Goal: Task Accomplishment & Management: Use online tool/utility

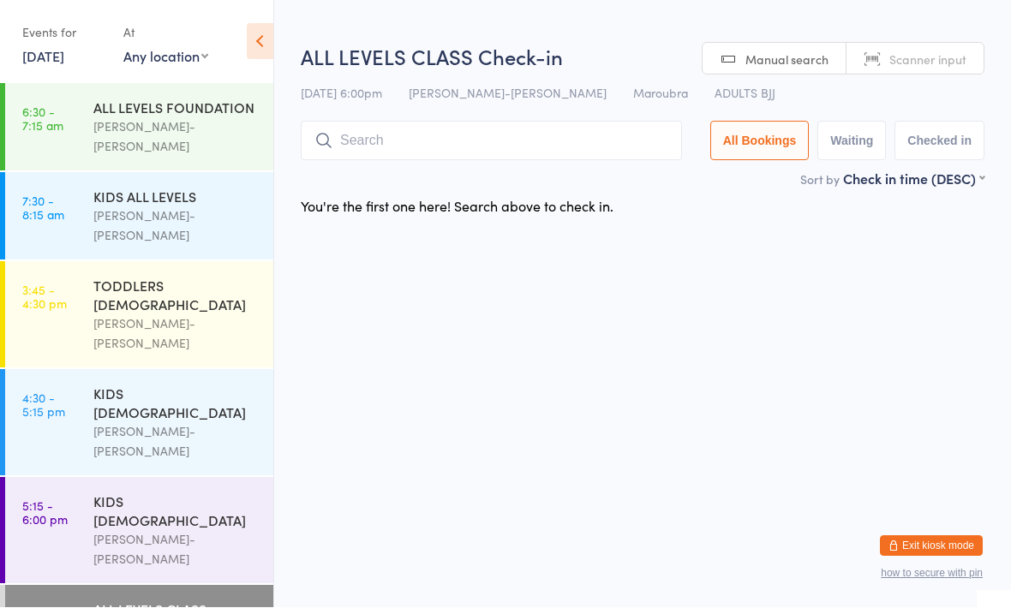
click at [505, 134] on input "search" at bounding box center [491, 141] width 381 height 39
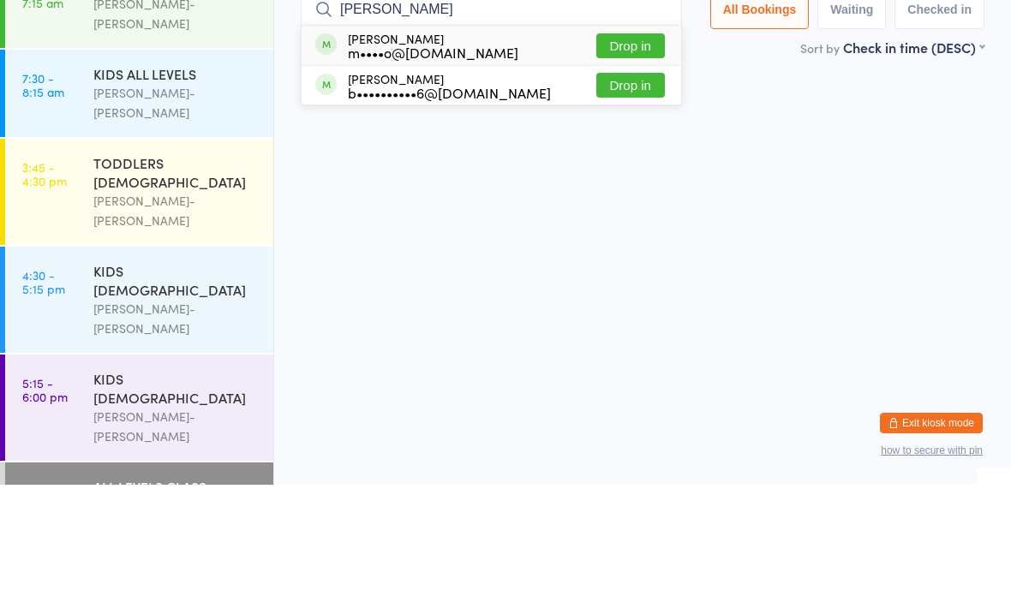
type input "[PERSON_NAME]"
click at [623, 196] on button "Drop in" at bounding box center [630, 208] width 69 height 25
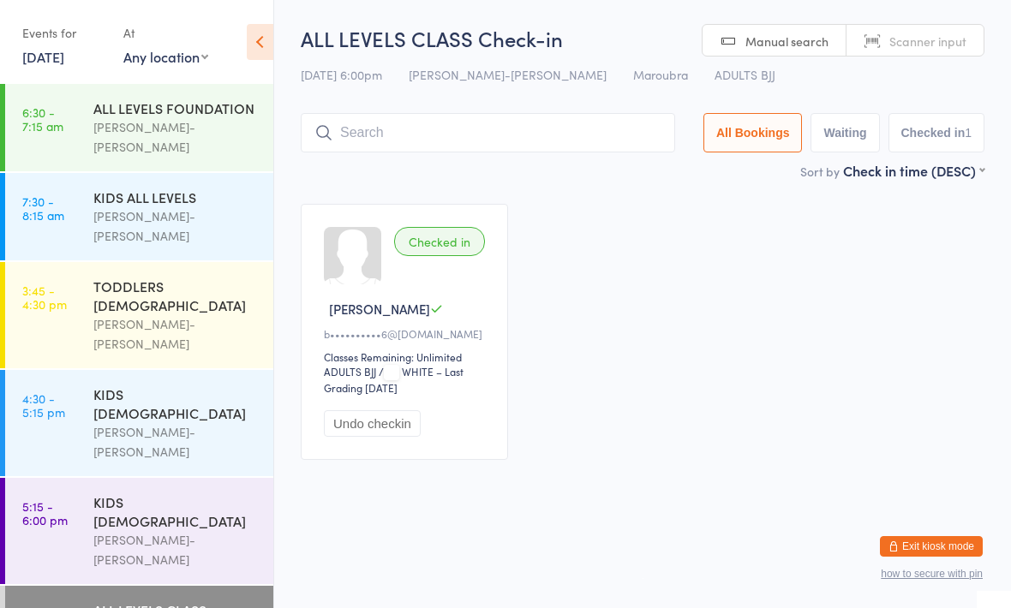
click at [737, 202] on div "Checked in [PERSON_NAME] B b••••••••••6@[DOMAIN_NAME] Classes Remaining: Unlimi…" at bounding box center [642, 331] width 714 height 287
click at [421, 141] on input "search" at bounding box center [488, 132] width 374 height 39
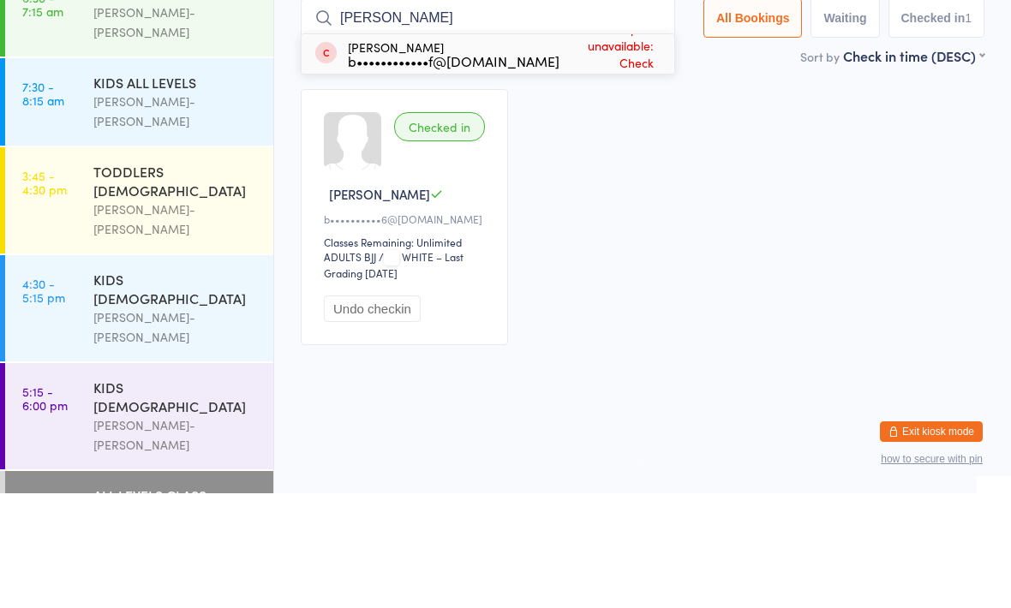
type input "[PERSON_NAME]"
click at [494, 155] on div "[PERSON_NAME] b••••••••••••f@[DOMAIN_NAME]" at bounding box center [454, 168] width 212 height 27
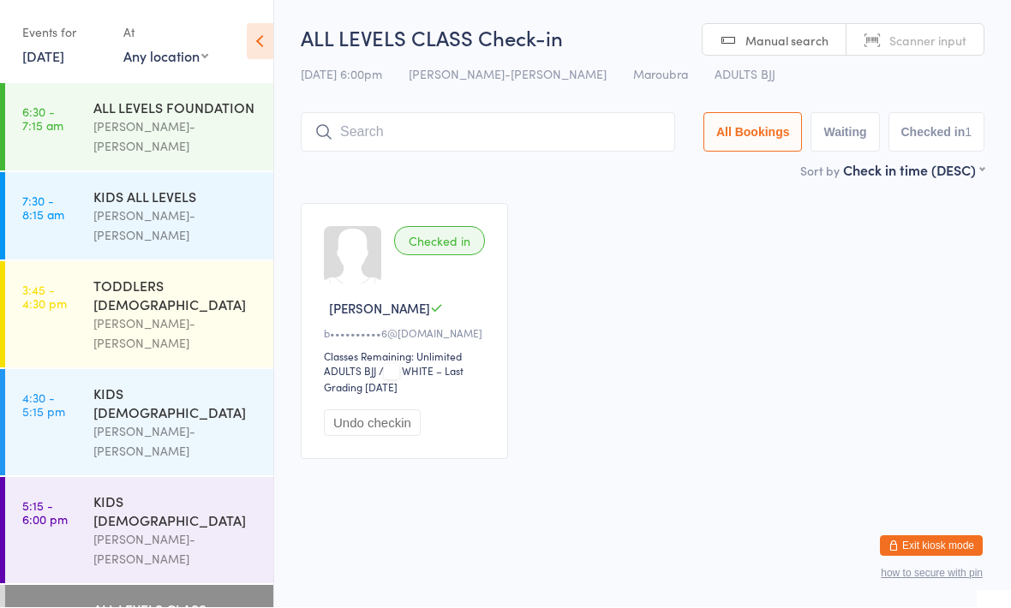
click at [422, 140] on input "search" at bounding box center [488, 132] width 374 height 39
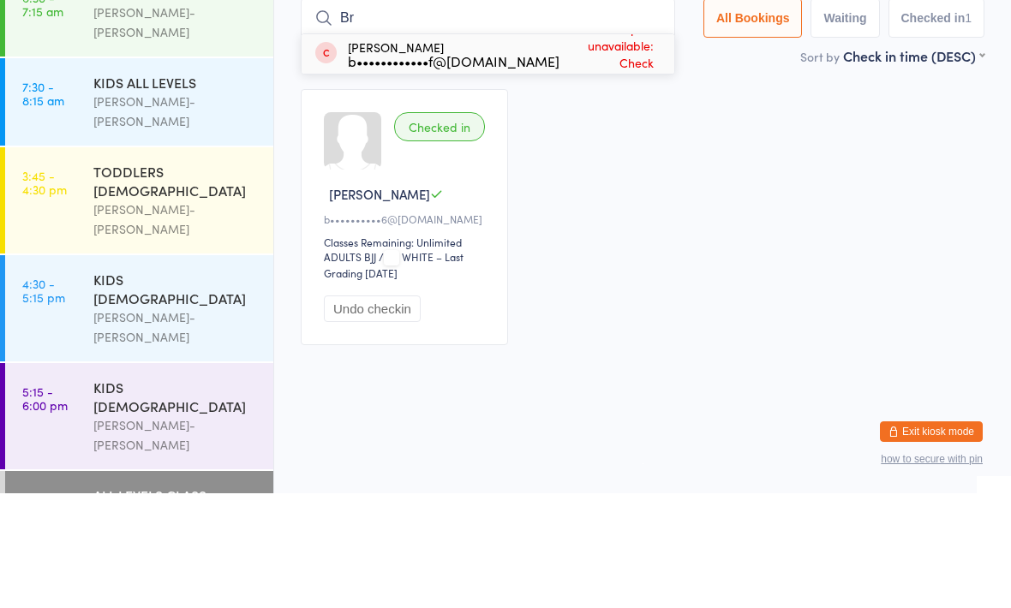
type input "B"
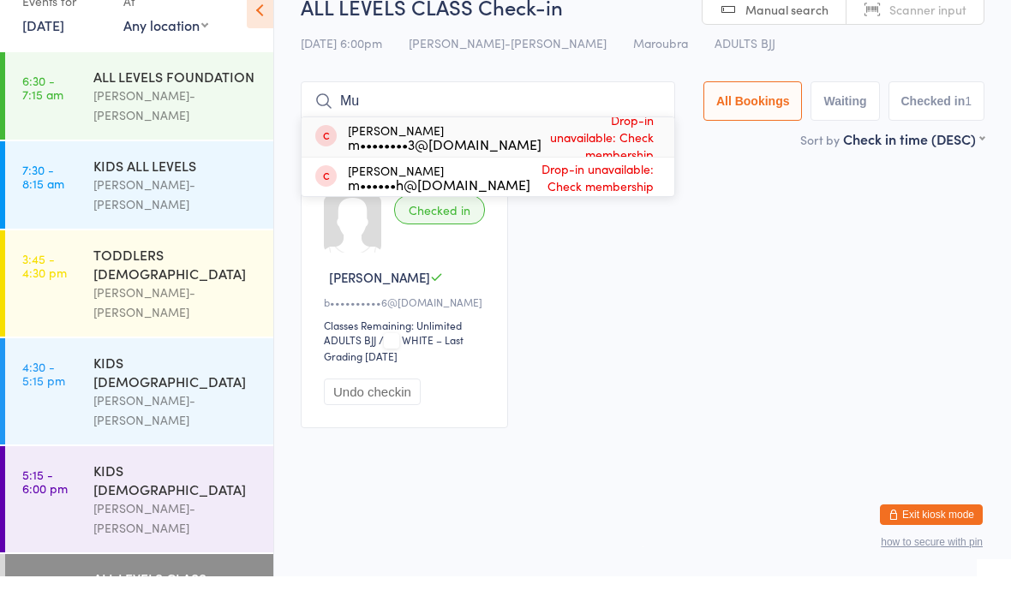
type input "M"
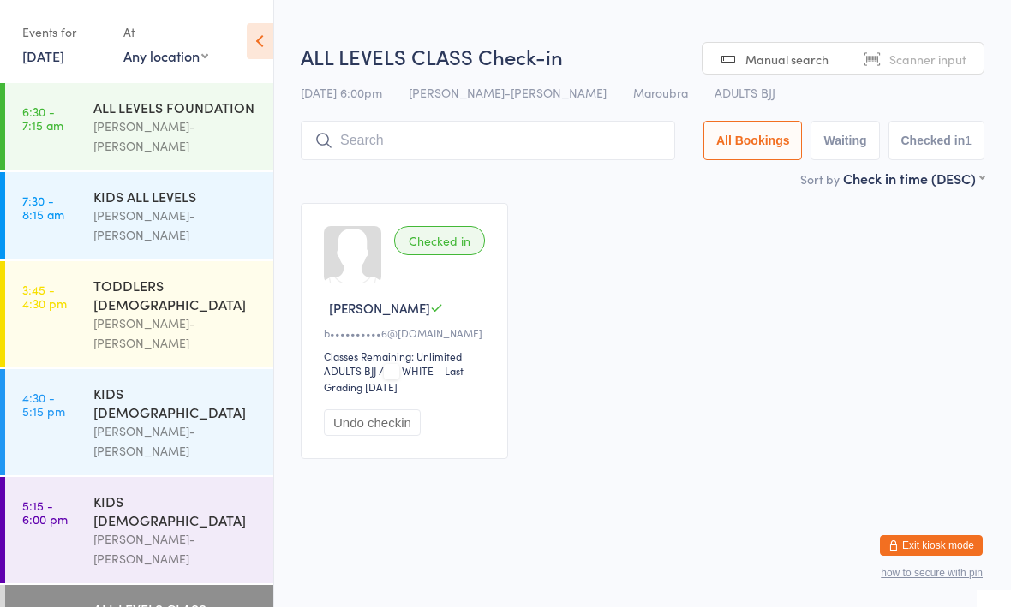
click at [536, 142] on input "search" at bounding box center [488, 141] width 374 height 39
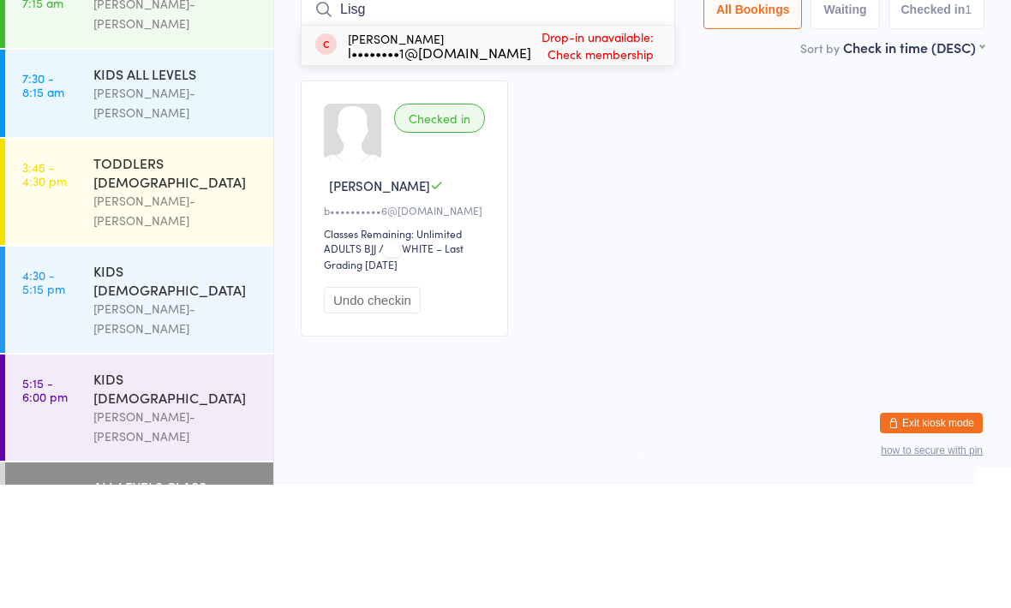
click at [742, 188] on div "Checked in [PERSON_NAME] B b••••••••••6@[DOMAIN_NAME] Classes Remaining: Unlimi…" at bounding box center [642, 331] width 714 height 287
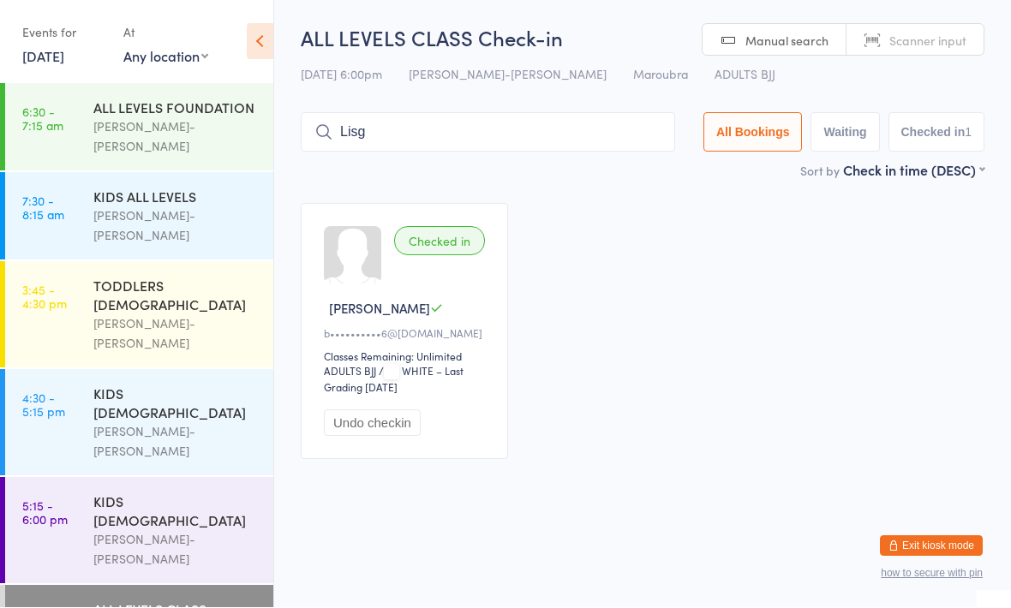
click at [574, 122] on input "Lisg" at bounding box center [488, 132] width 374 height 39
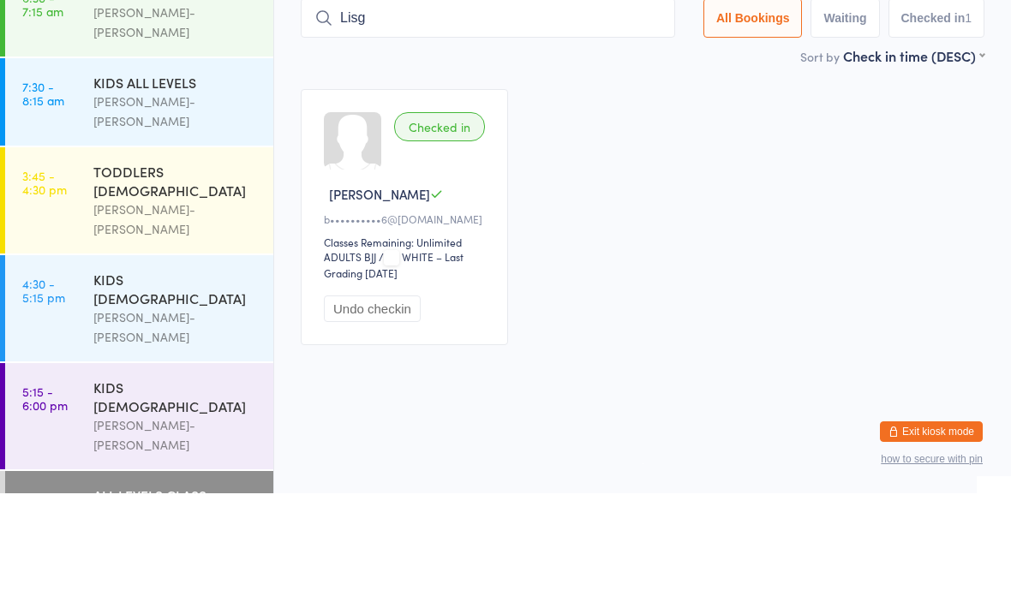
click at [563, 113] on input "Lisg" at bounding box center [488, 132] width 374 height 39
type input "L"
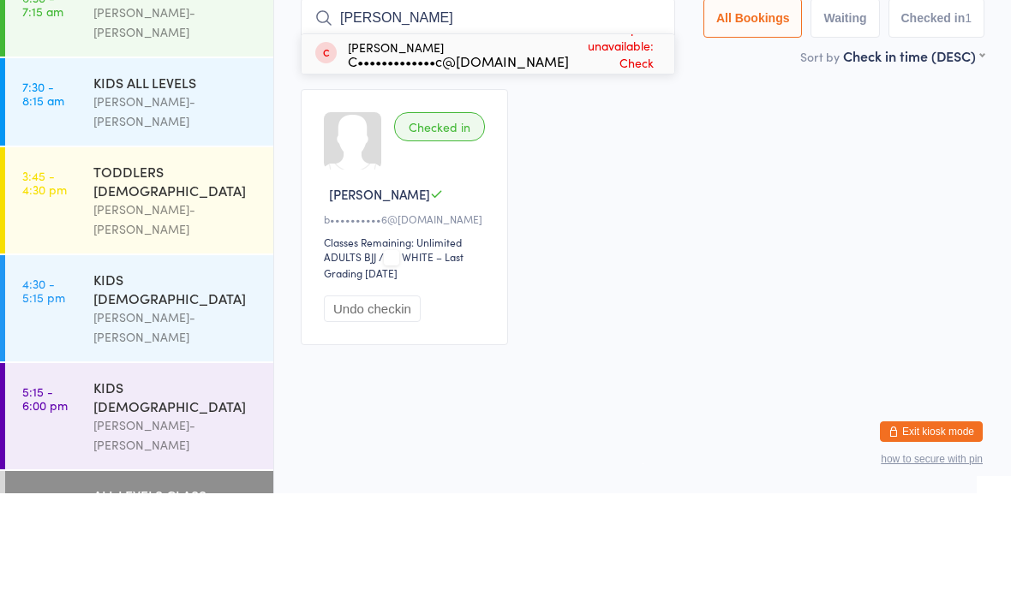
type input "[PERSON_NAME]"
click at [756, 188] on div "Checked in [PERSON_NAME] B b••••••••••6@[DOMAIN_NAME] Classes Remaining: Unlimi…" at bounding box center [642, 331] width 714 height 287
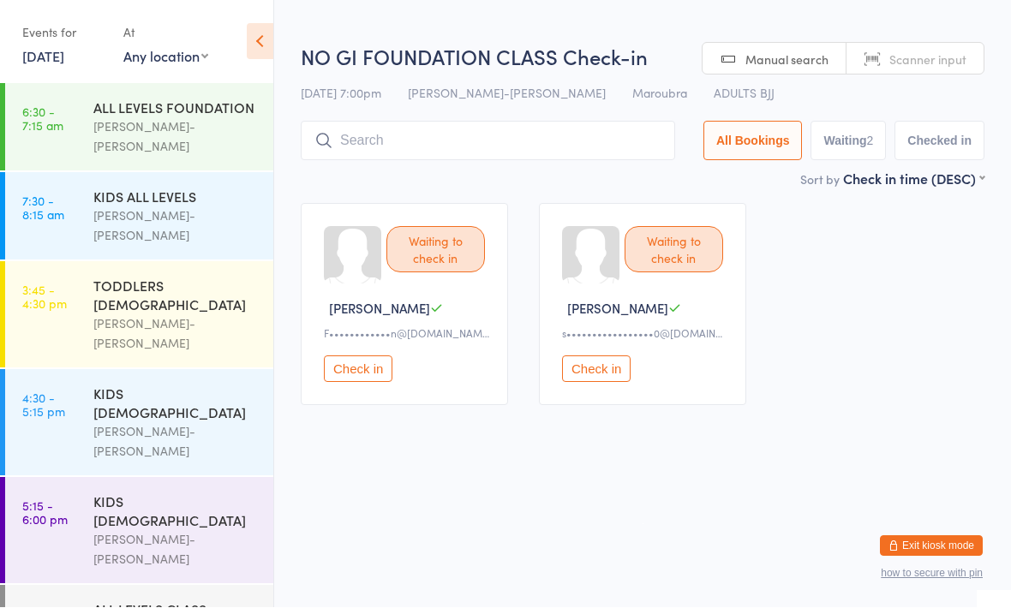
click at [190, 600] on div "ALL LEVELS CLASS" at bounding box center [175, 609] width 165 height 19
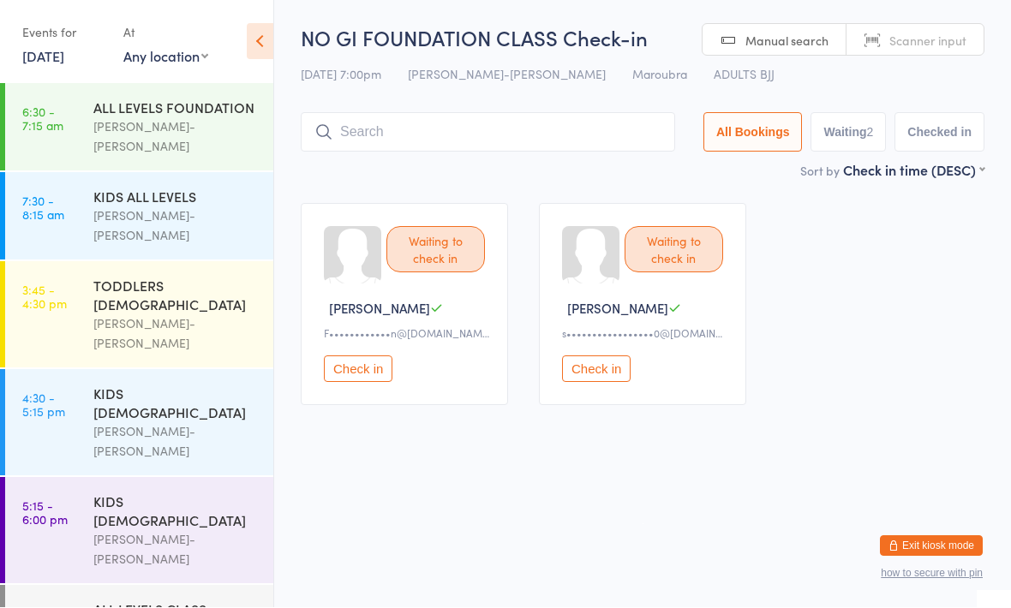
click at [337, 367] on button "Check in" at bounding box center [358, 369] width 69 height 27
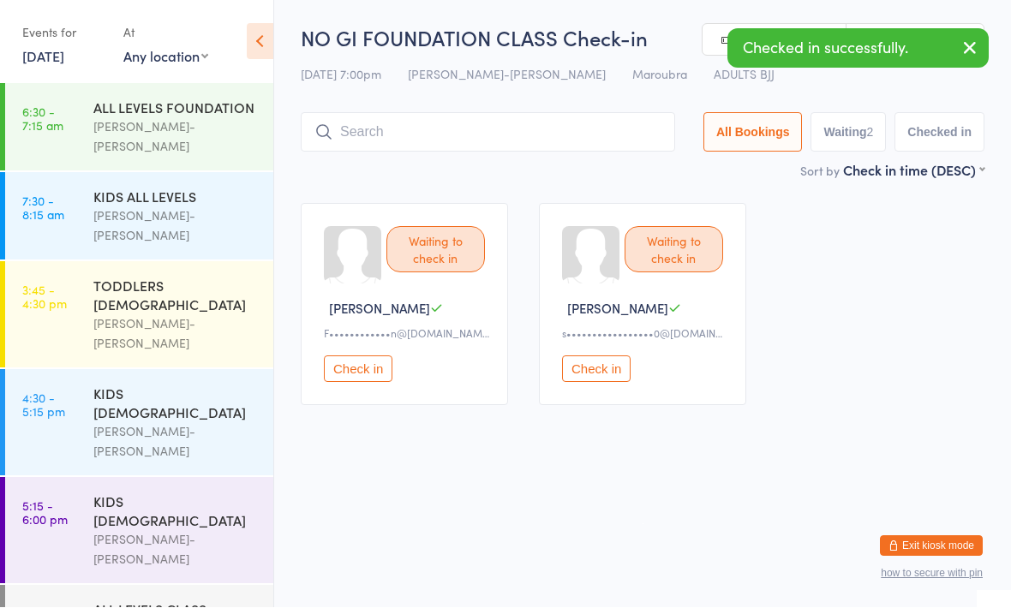
click at [562, 367] on button "Check in" at bounding box center [596, 369] width 69 height 27
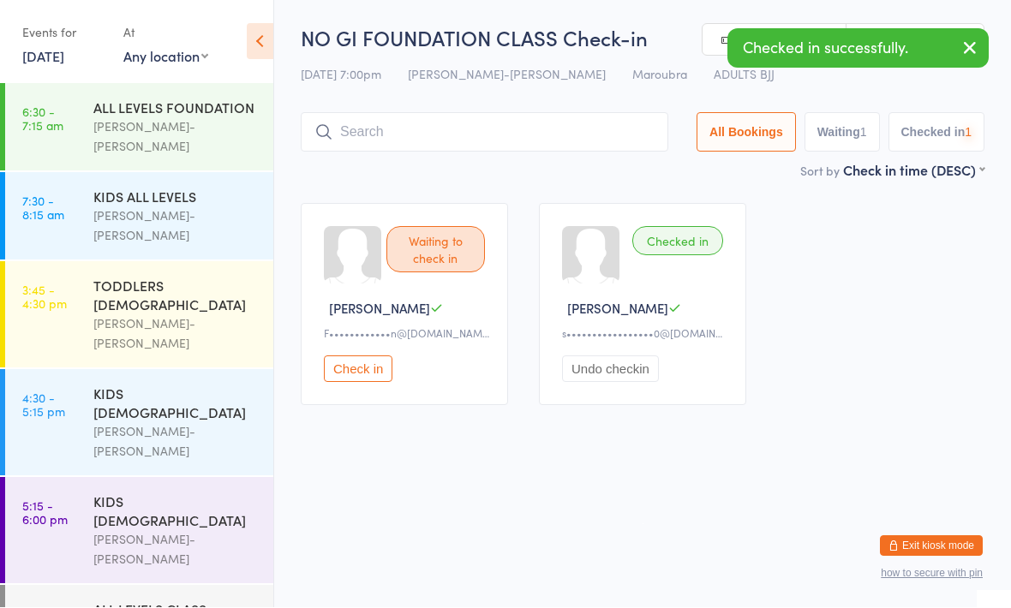
click at [358, 373] on button "Check in" at bounding box center [358, 369] width 69 height 27
